Goal: Task Accomplishment & Management: Manage account settings

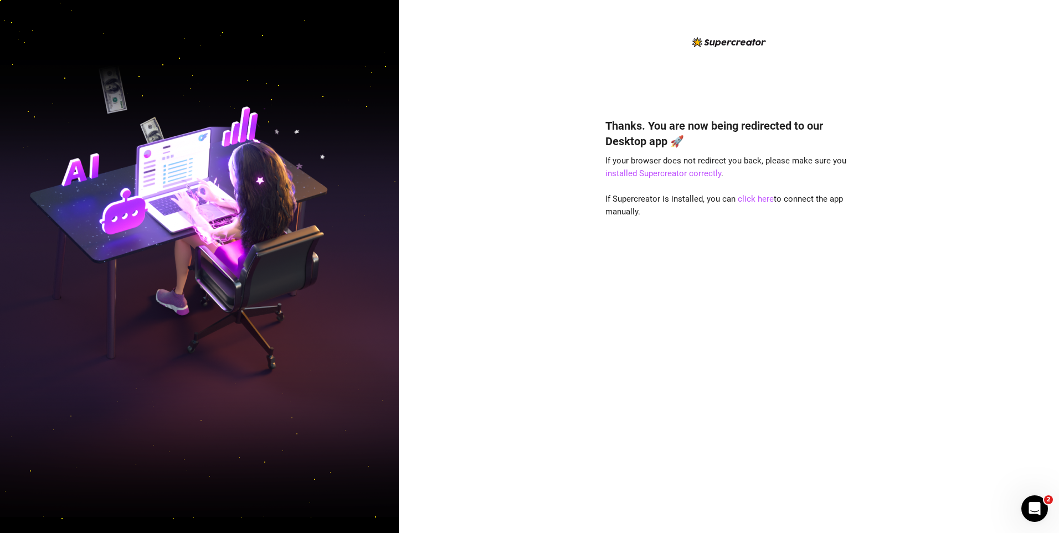
click at [752, 271] on div "Thanks. You are now being redirected to our Desktop app 🚀 If your browser does …" at bounding box center [729, 309] width 247 height 412
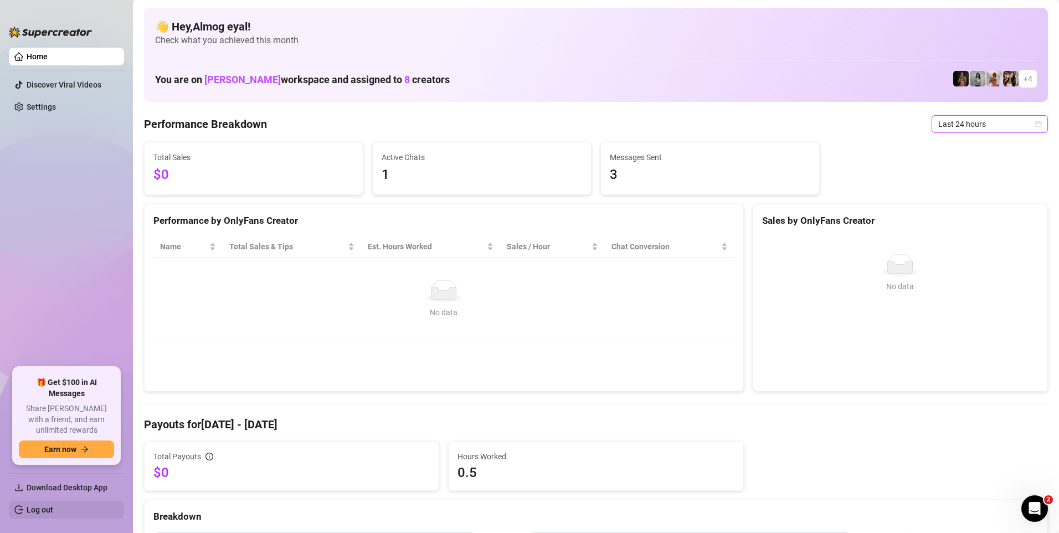
click at [47, 510] on link "Log out" at bounding box center [40, 509] width 27 height 9
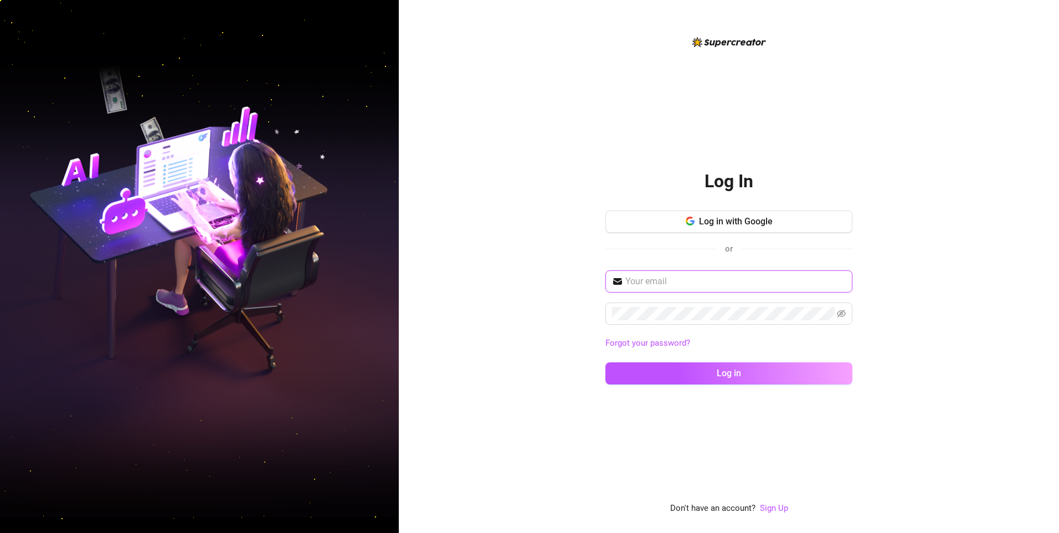
click at [664, 285] on input "text" at bounding box center [736, 281] width 221 height 13
type input "zivcherniak@gmail.com"
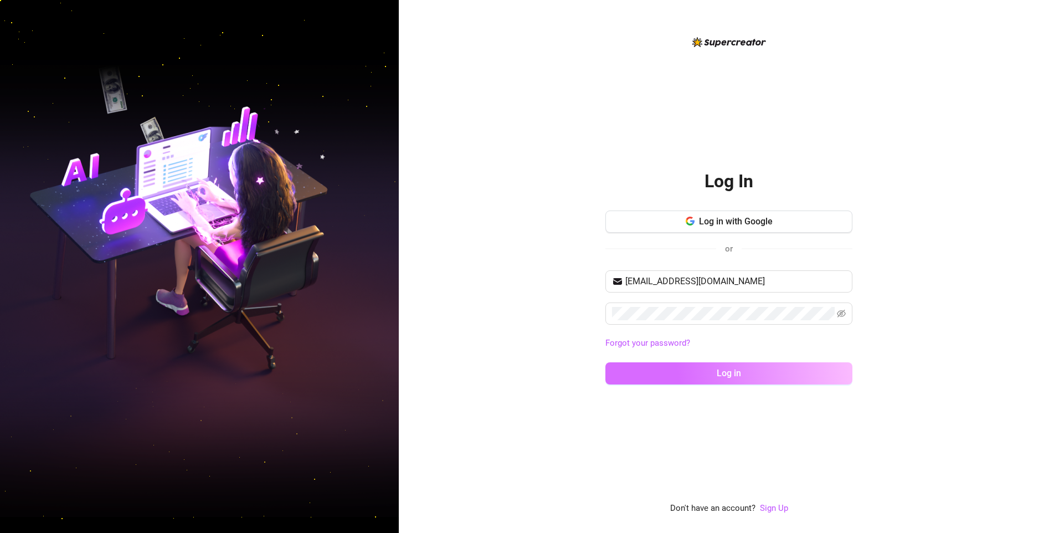
click at [646, 368] on button "Log in" at bounding box center [729, 373] width 247 height 22
